Goal: Transaction & Acquisition: Purchase product/service

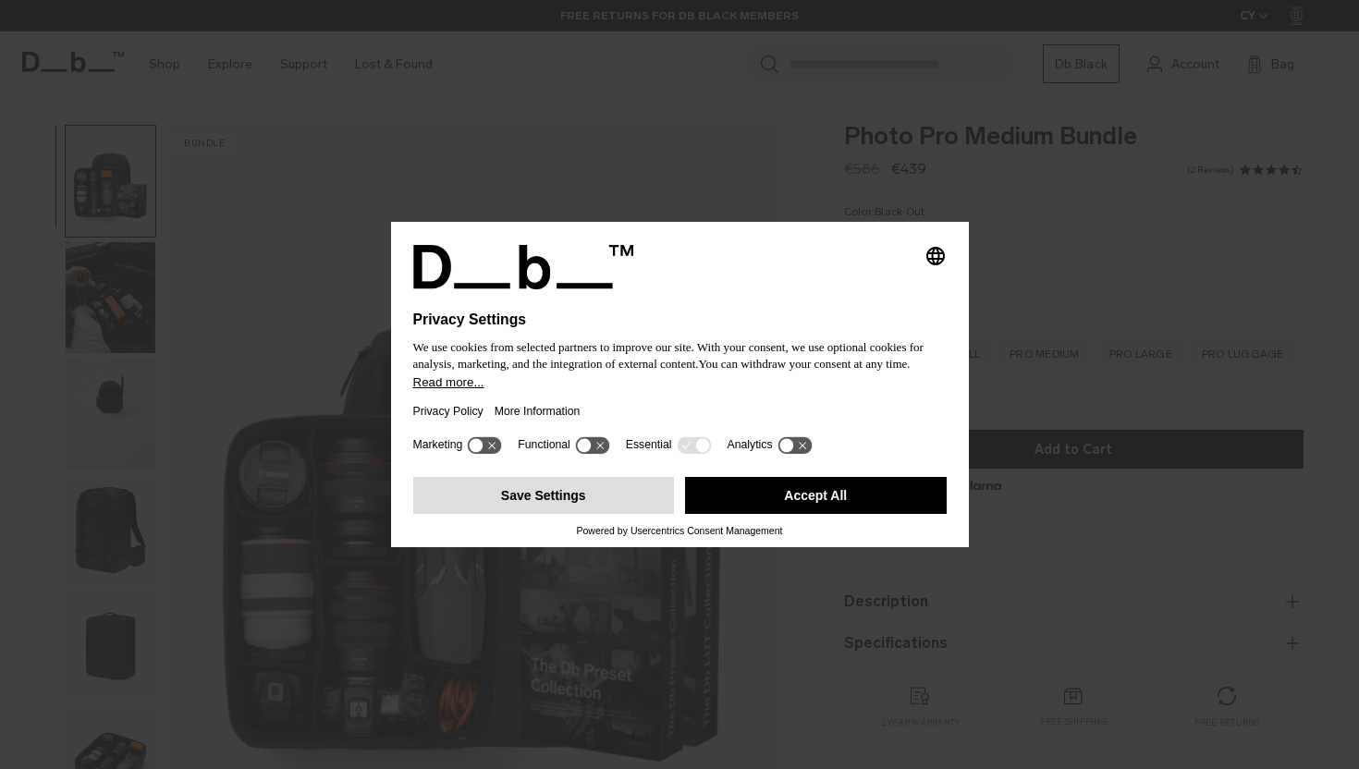
click at [520, 511] on button "Save Settings" at bounding box center [544, 495] width 262 height 37
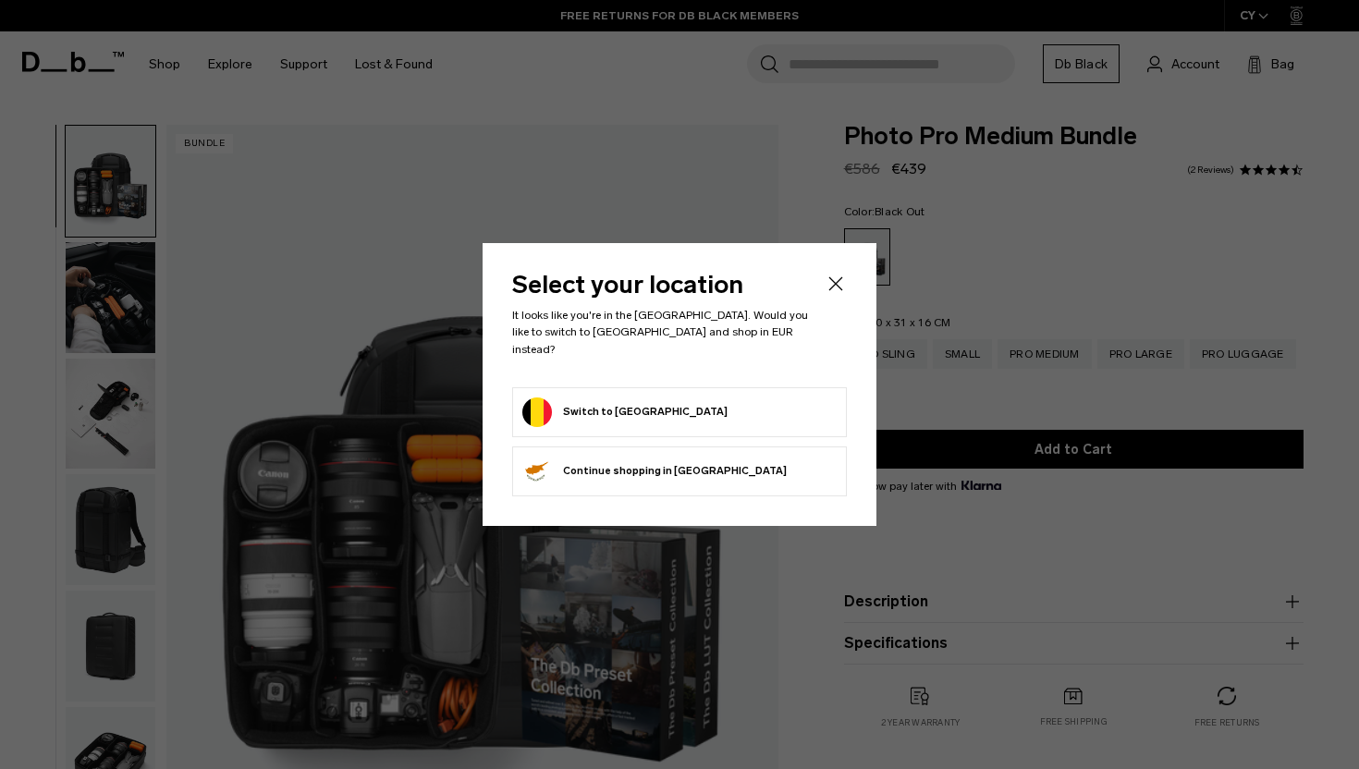
click at [581, 468] on button "Continue browsing Cyprus store Continue shopping in Cyprus" at bounding box center [654, 472] width 264 height 30
